Goal: Task Accomplishment & Management: Use online tool/utility

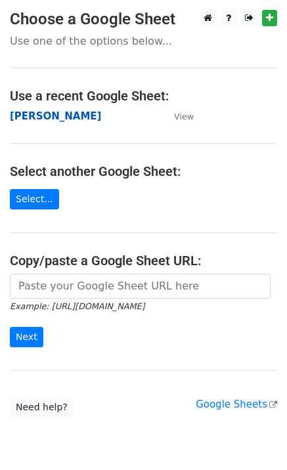
click at [72, 118] on strong "[PERSON_NAME]" at bounding box center [55, 116] width 91 height 12
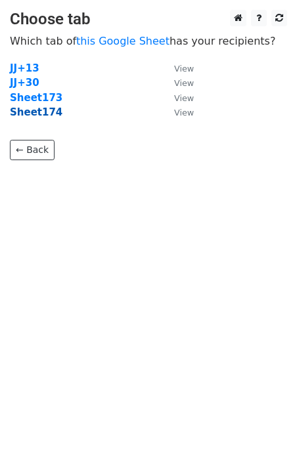
click at [42, 116] on strong "Sheet174" at bounding box center [36, 112] width 53 height 12
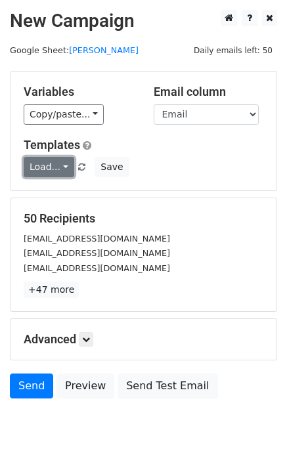
click at [52, 170] on link "Load..." at bounding box center [49, 167] width 51 height 20
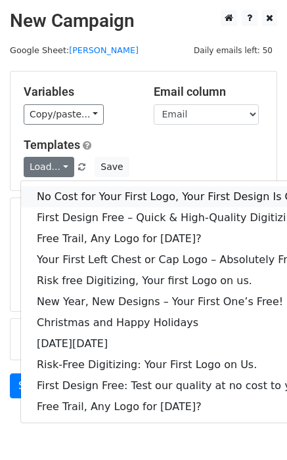
click at [76, 190] on link "No Cost for Your First Logo, Your First Design Is On Us!" at bounding box center [178, 197] width 315 height 21
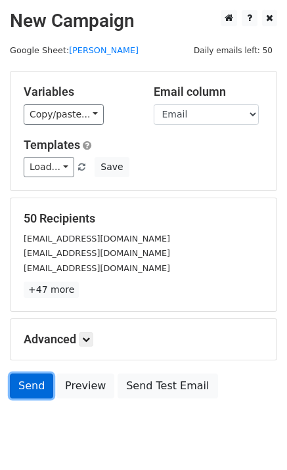
click at [31, 384] on link "Send" at bounding box center [31, 386] width 43 height 25
